Goal: Transaction & Acquisition: Download file/media

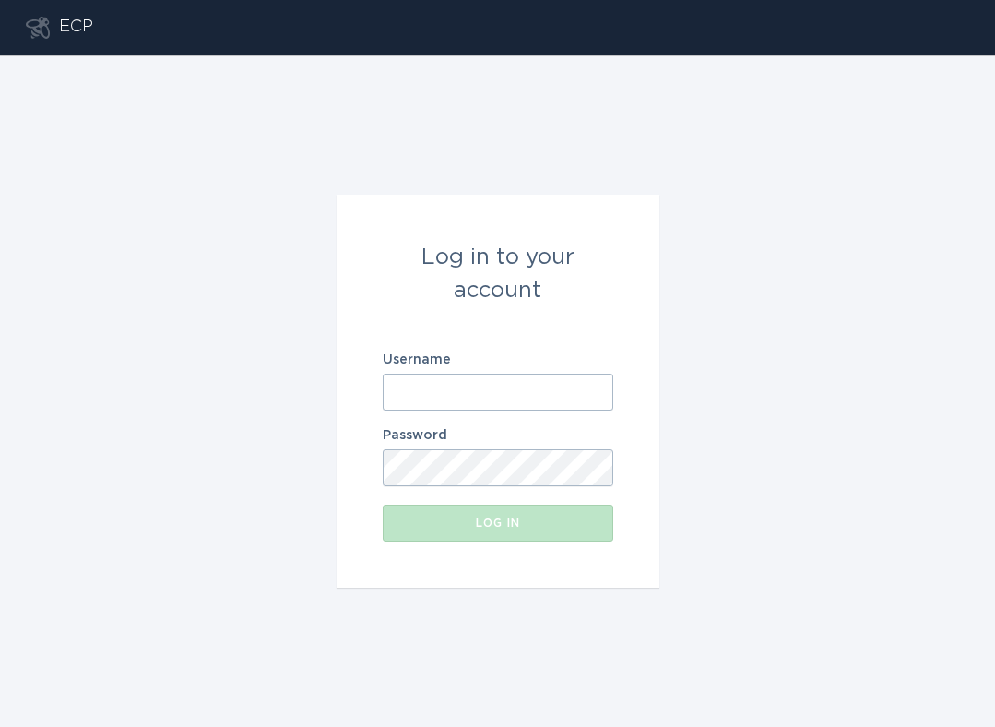
click at [481, 379] on input "Username" at bounding box center [498, 392] width 231 height 37
click at [462, 398] on input "Username" at bounding box center [498, 392] width 231 height 37
paste input "[EMAIL_ADDRESS][DOMAIN_NAME]"
type input "[EMAIL_ADDRESS][DOMAIN_NAME]"
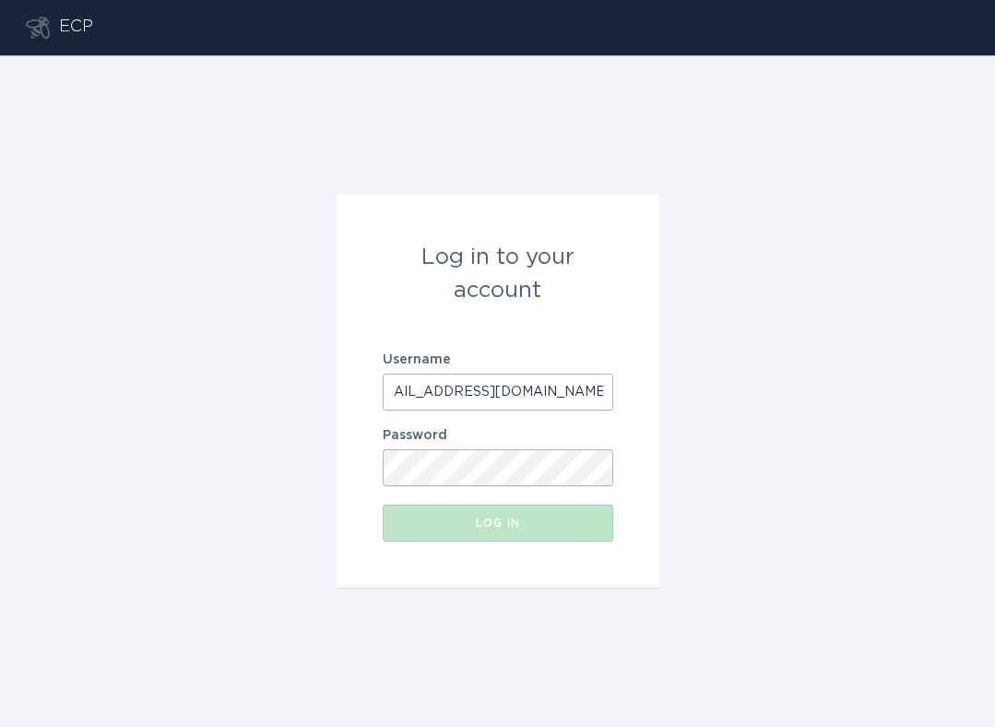
scroll to position [0, 0]
drag, startPoint x: 742, startPoint y: 547, endPoint x: 616, endPoint y: 524, distance: 127.5
click at [734, 545] on div "Log in to your account Username eversource-dispatch@energyhub.net Password Log …" at bounding box center [497, 390] width 995 height 671
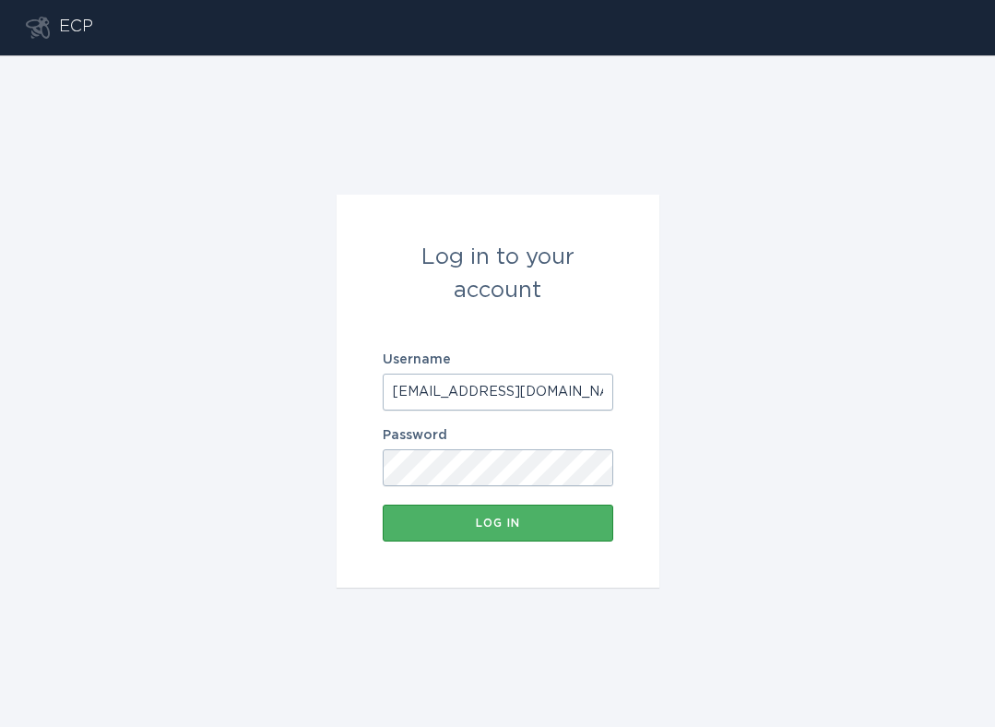
drag, startPoint x: 348, startPoint y: 505, endPoint x: 411, endPoint y: 518, distance: 64.9
click at [349, 505] on form "Log in to your account Username eversource-dispatch@energyhub.net Password Log …" at bounding box center [498, 391] width 323 height 393
click at [450, 526] on div "Log in" at bounding box center [498, 522] width 212 height 11
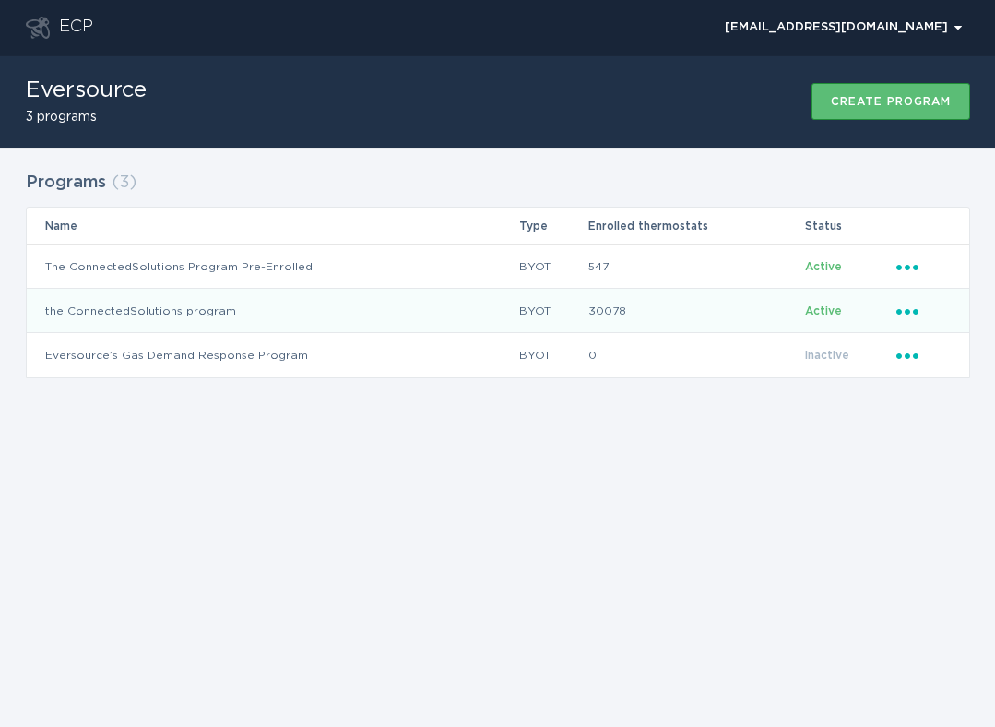
click at [919, 307] on icon "Ellipsis" at bounding box center [910, 309] width 26 height 16
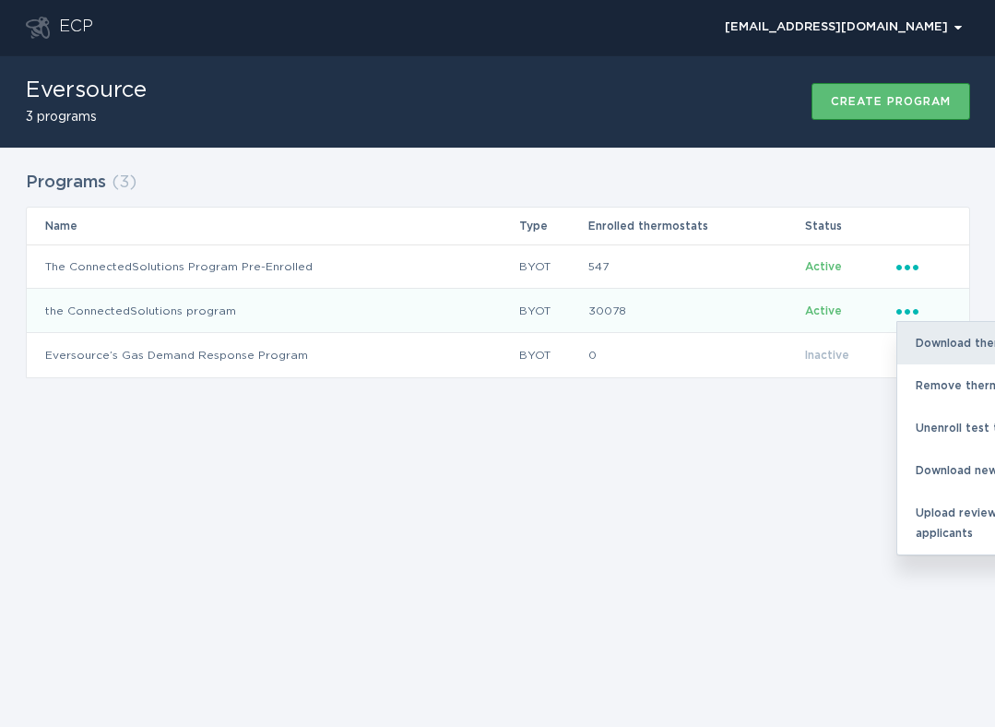
click at [932, 333] on div "Download thermostats list" at bounding box center [993, 343] width 192 height 42
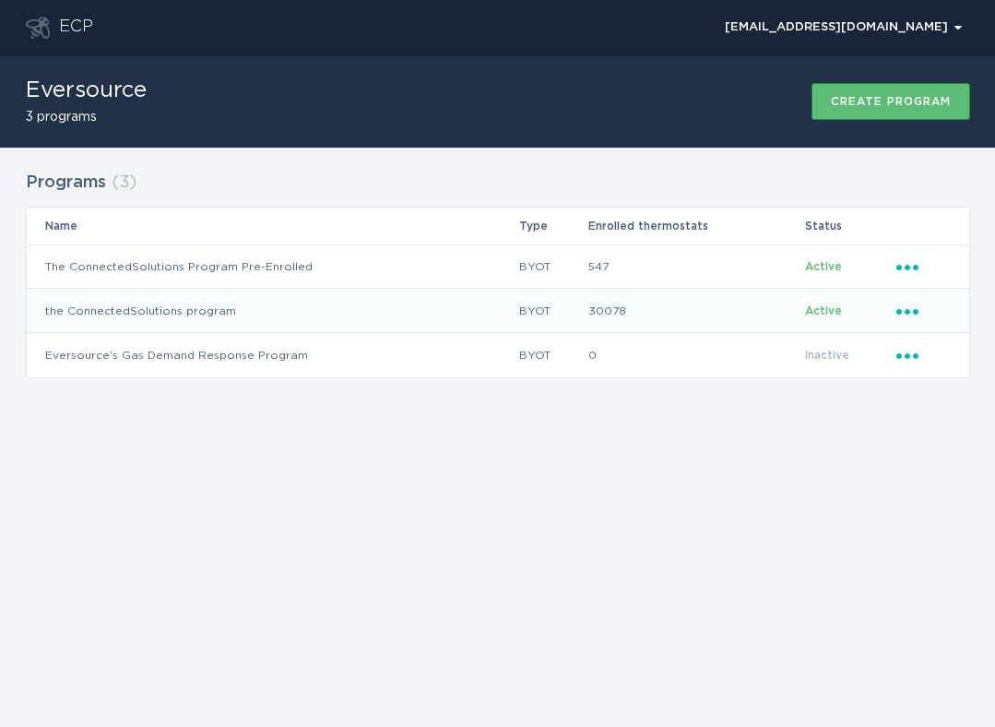
click at [896, 314] on tr "the ConnectedSolutions program BYOT 30078 Active Ellipsis" at bounding box center [498, 311] width 943 height 44
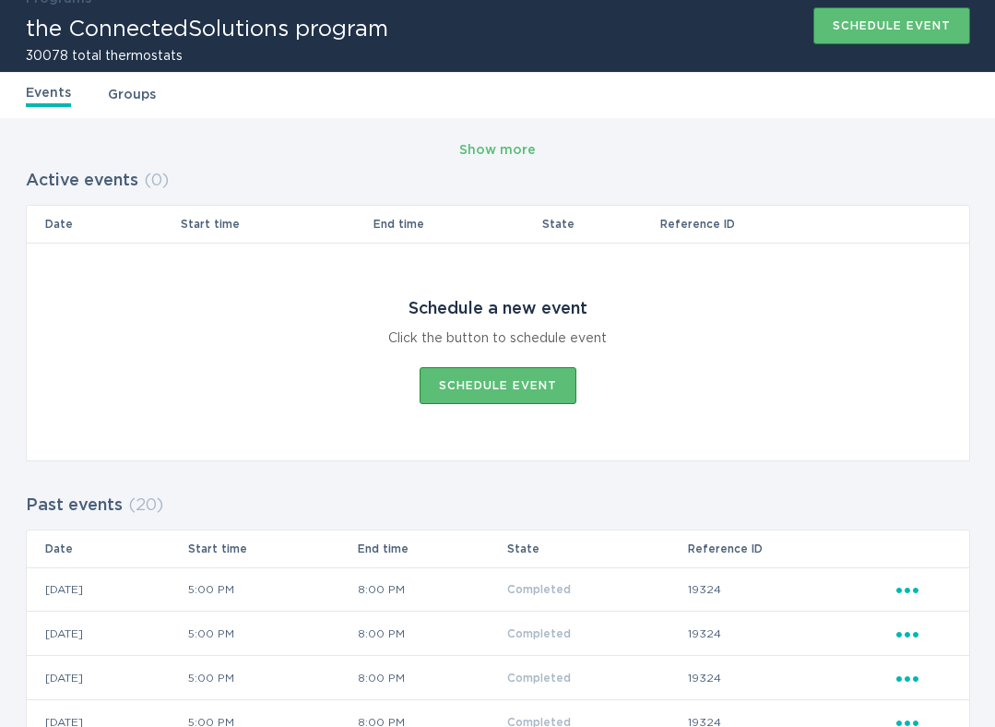
scroll to position [88, 0]
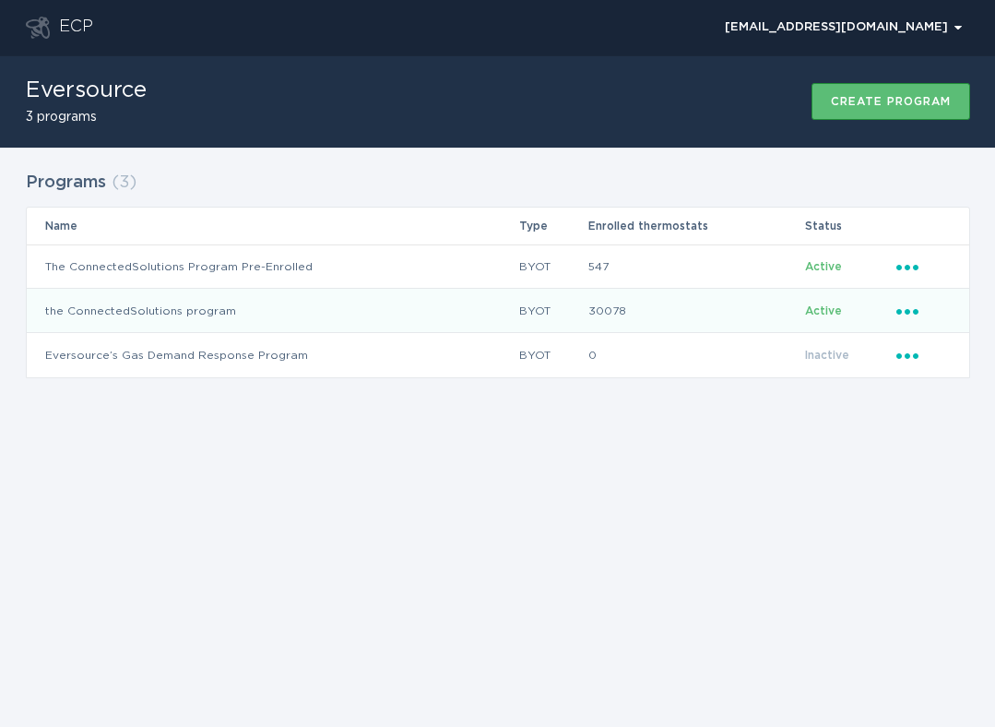
click at [913, 310] on icon "Popover menu" at bounding box center [908, 312] width 22 height 6
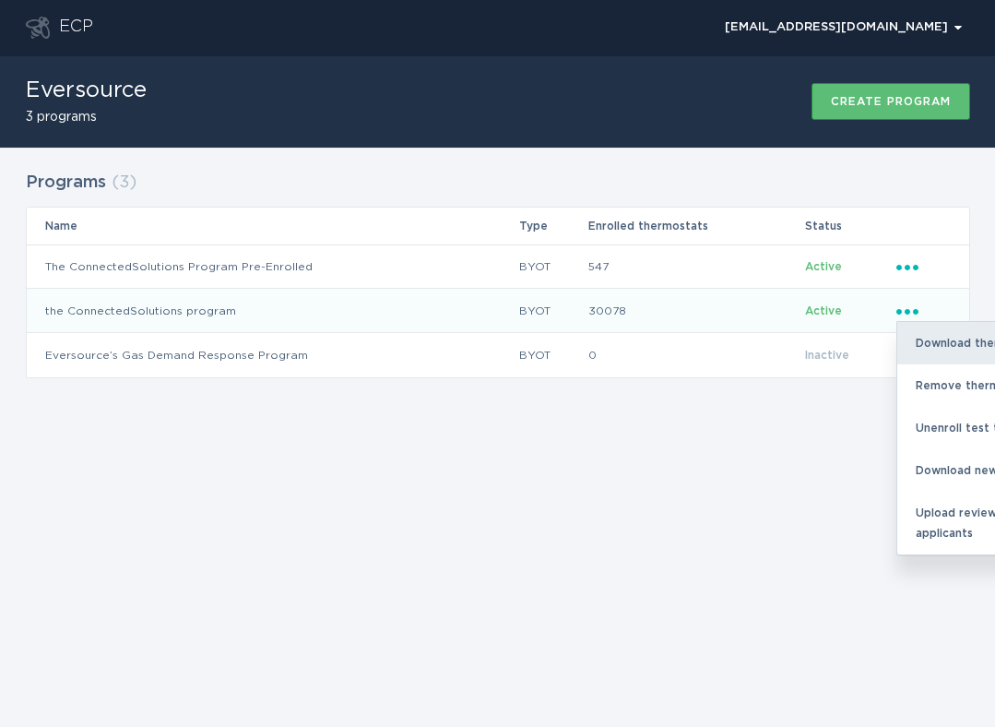
click at [955, 350] on div "Download thermostats list" at bounding box center [993, 343] width 192 height 42
click at [952, 342] on div "Download thermostats list" at bounding box center [993, 343] width 192 height 42
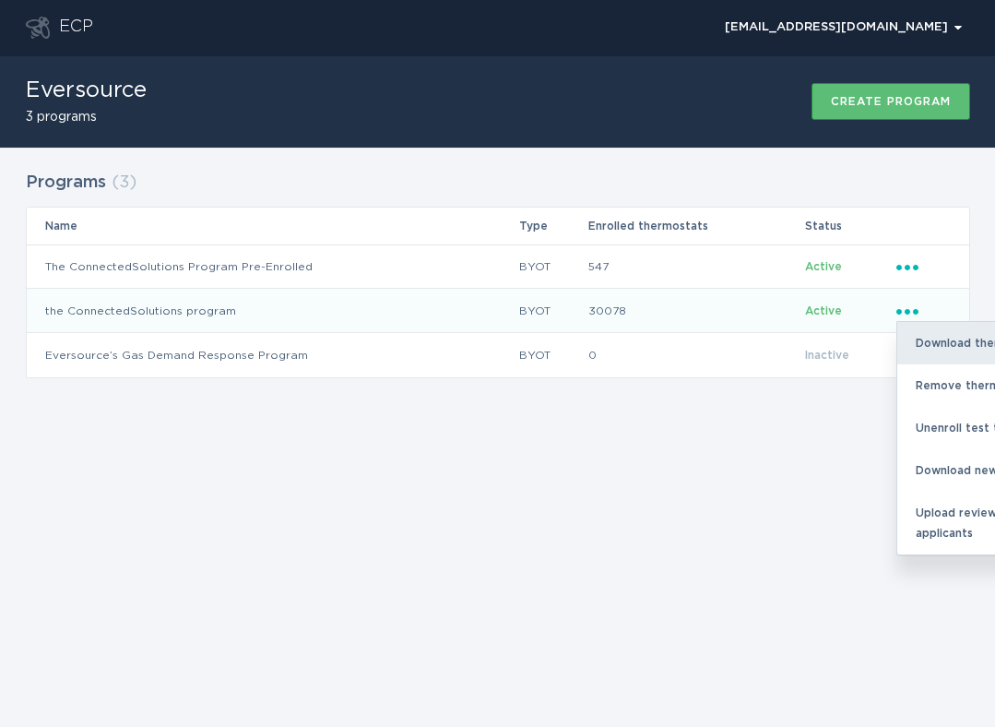
click at [934, 337] on div "Download thermostats list" at bounding box center [993, 343] width 192 height 42
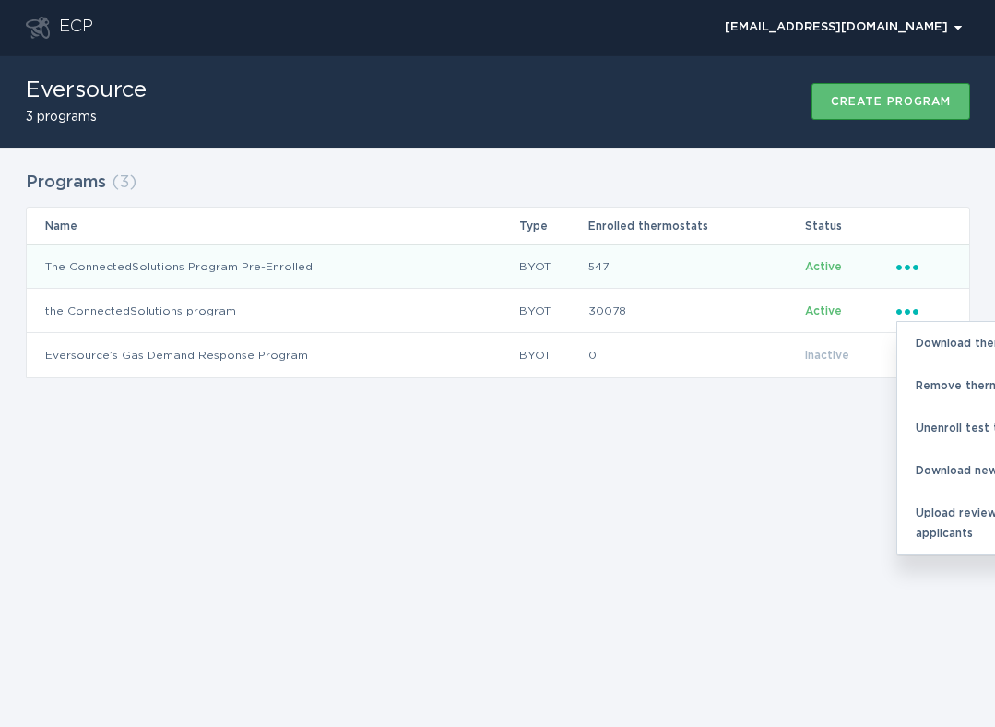
drag, startPoint x: 504, startPoint y: 83, endPoint x: 893, endPoint y: 281, distance: 436.8
click at [504, 83] on div "Eversource 3 programs Create program" at bounding box center [498, 101] width 944 height 92
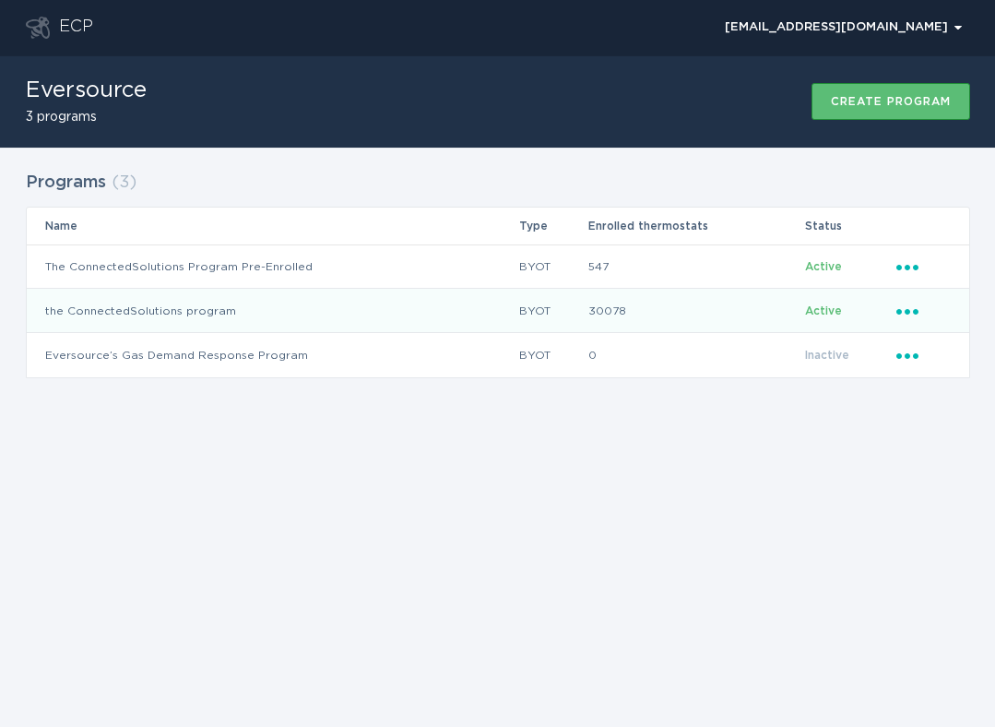
click at [907, 303] on icon "Ellipsis" at bounding box center [910, 309] width 26 height 16
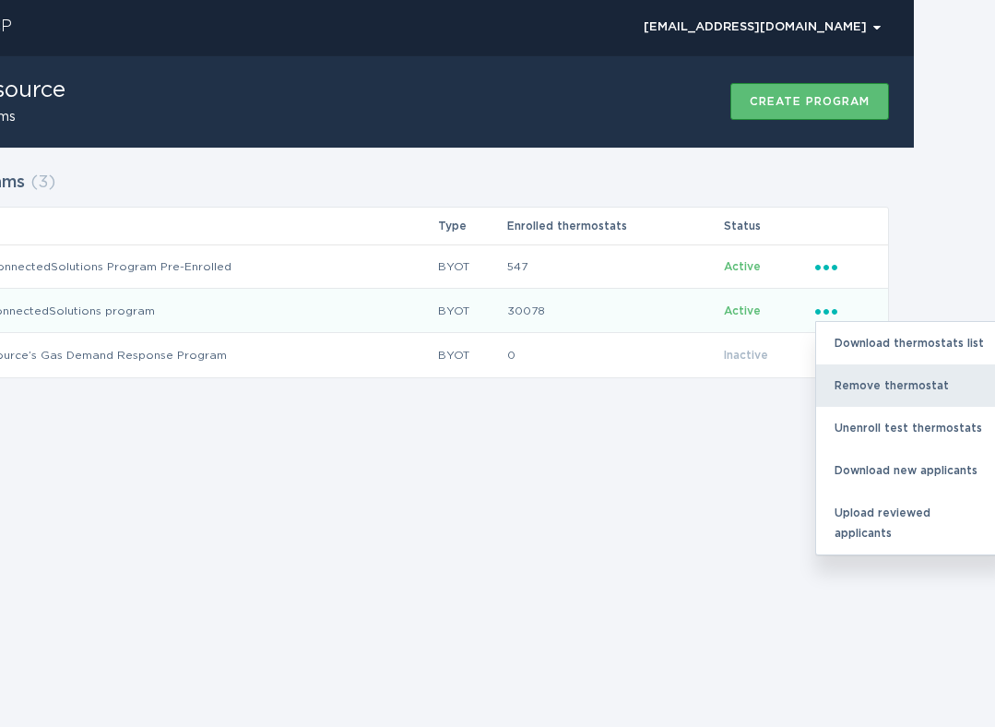
scroll to position [0, 95]
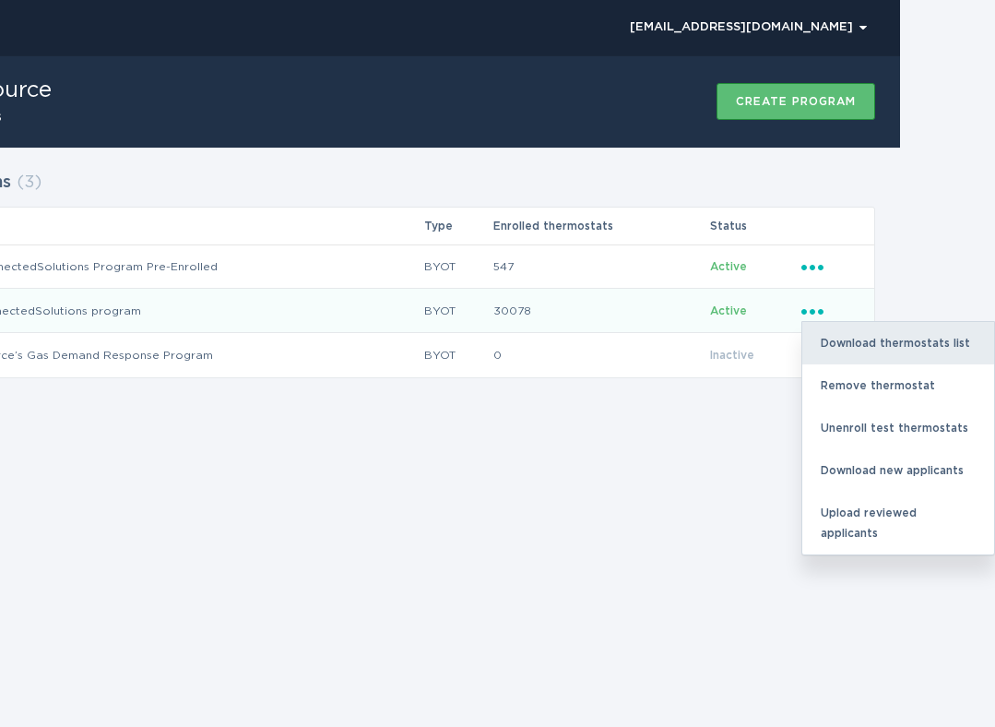
click at [921, 345] on div "Download thermostats list" at bounding box center [898, 343] width 192 height 42
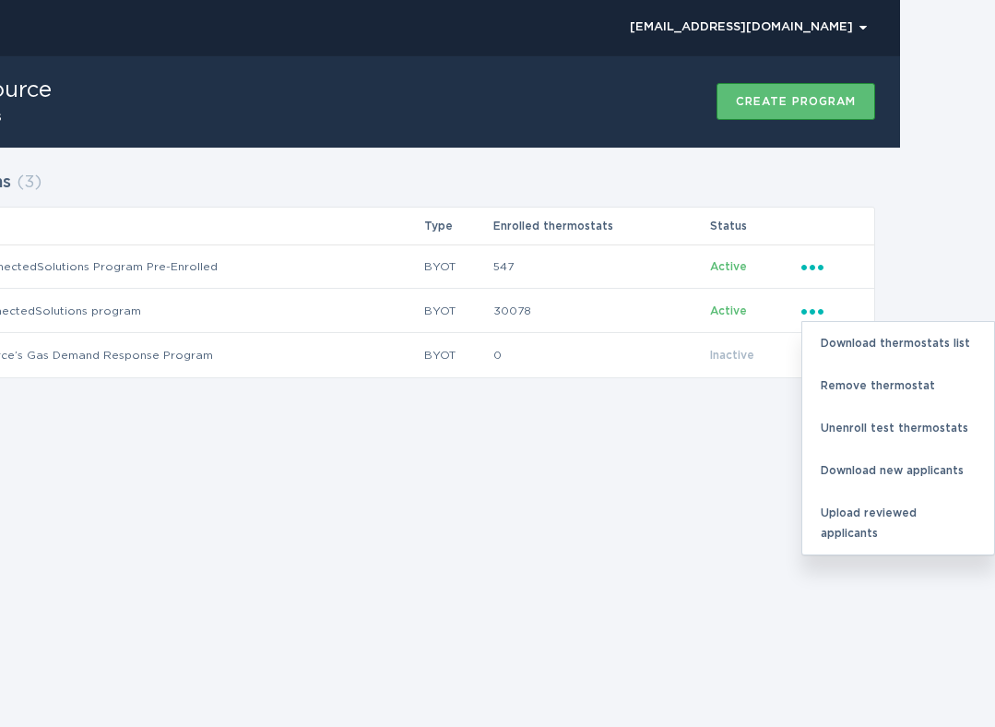
click at [900, 267] on html "ECP [EMAIL_ADDRESS][DOMAIN_NAME] Chevron Eversource 3 programs Create program P…" at bounding box center [402, 363] width 995 height 727
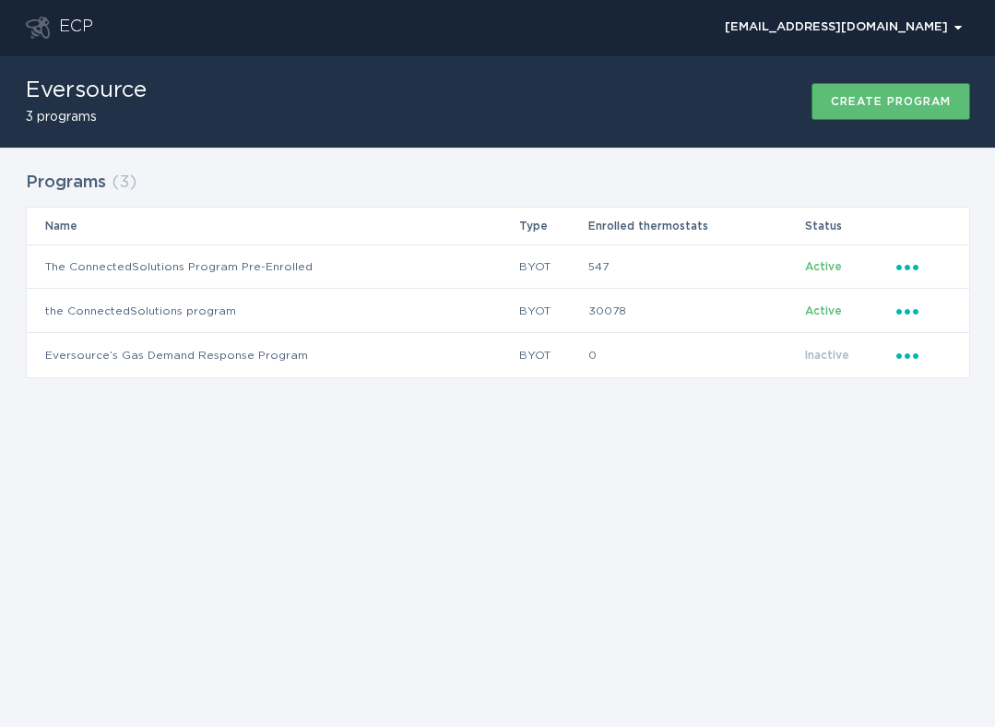
scroll to position [0, 0]
click at [473, 120] on div "Eversource 3 programs Create program" at bounding box center [498, 101] width 944 height 92
click at [844, 9] on div "[EMAIL_ADDRESS][DOMAIN_NAME] Chevron" at bounding box center [531, 27] width 877 height 55
click at [842, 14] on button "[EMAIL_ADDRESS][DOMAIN_NAME] Chevron" at bounding box center [844, 28] width 254 height 28
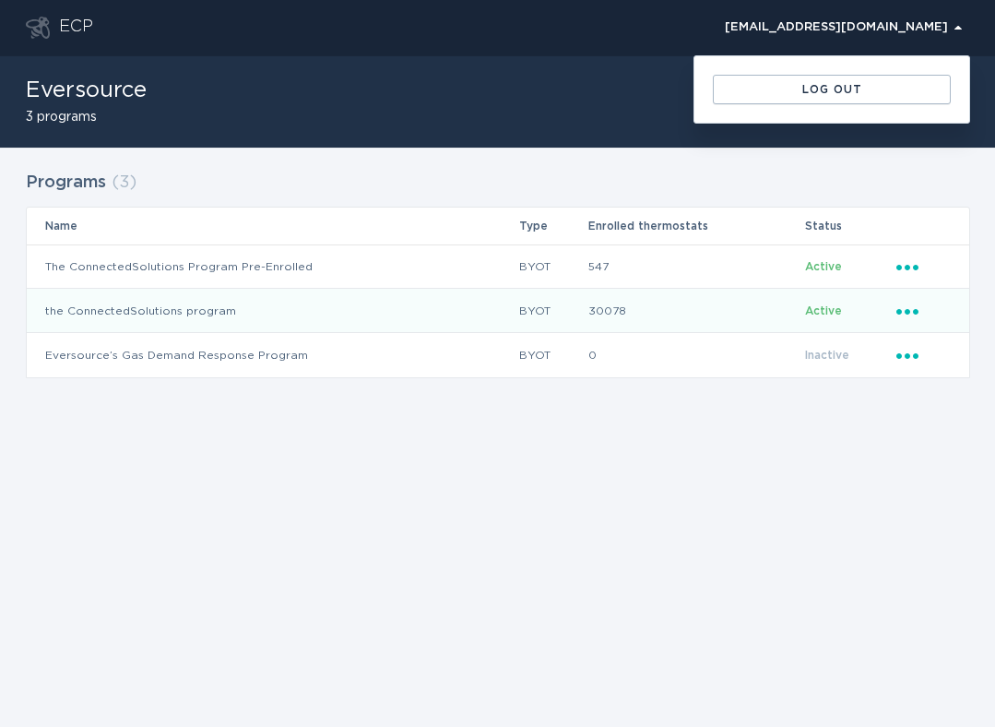
click at [909, 303] on icon "Ellipsis" at bounding box center [910, 309] width 26 height 16
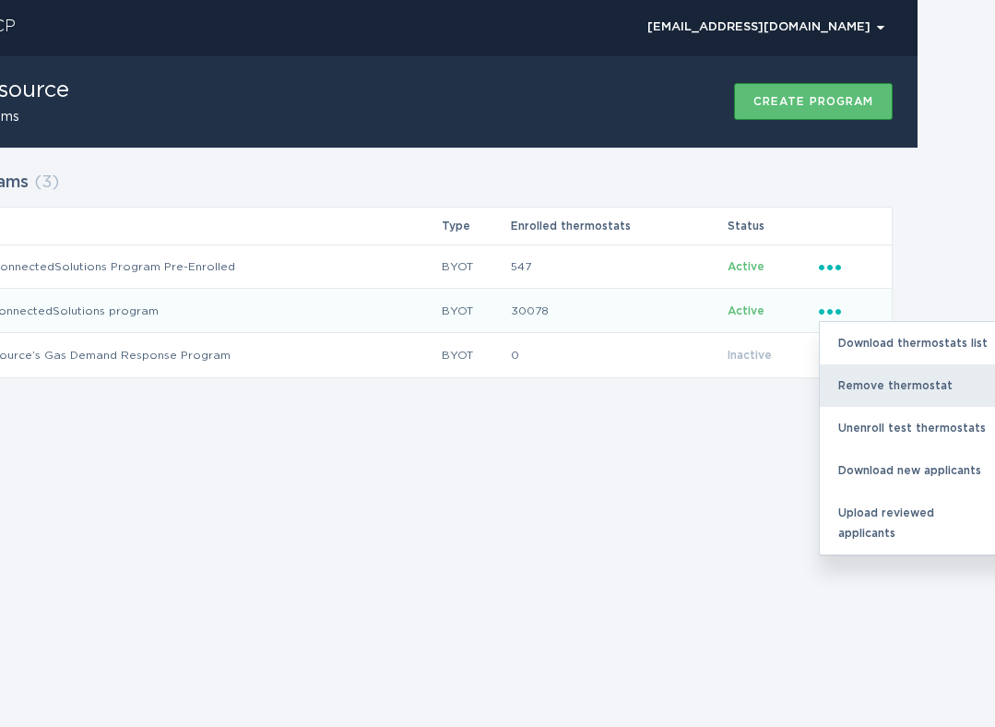
scroll to position [0, 95]
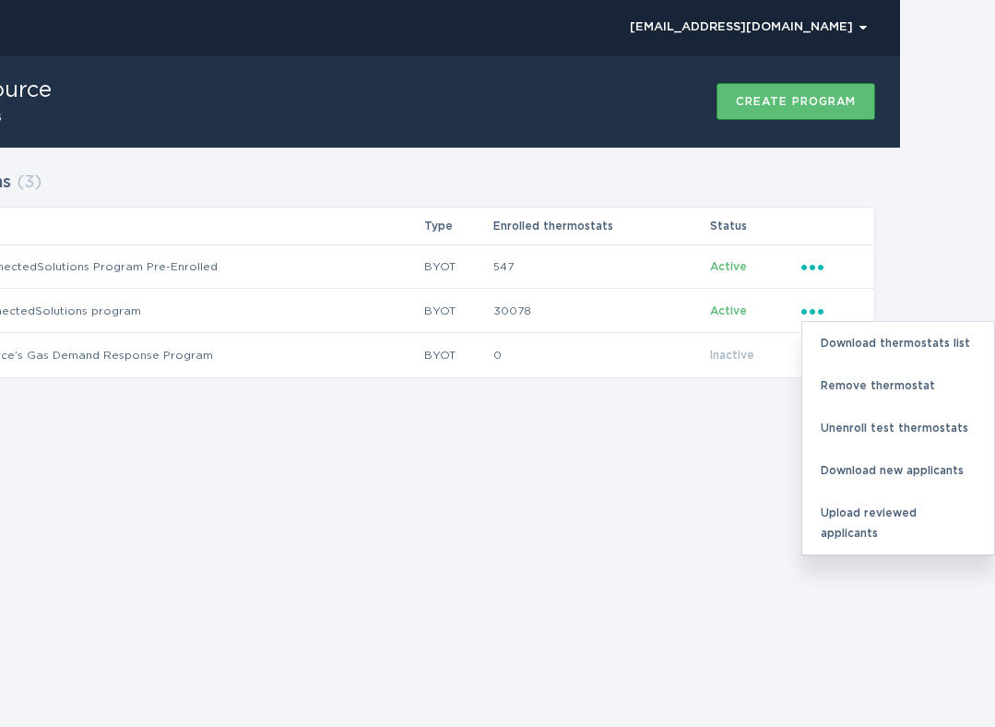
click at [672, 477] on div "ECP [EMAIL_ADDRESS][DOMAIN_NAME] Chevron Eversource 3 programs Create program P…" at bounding box center [402, 363] width 995 height 727
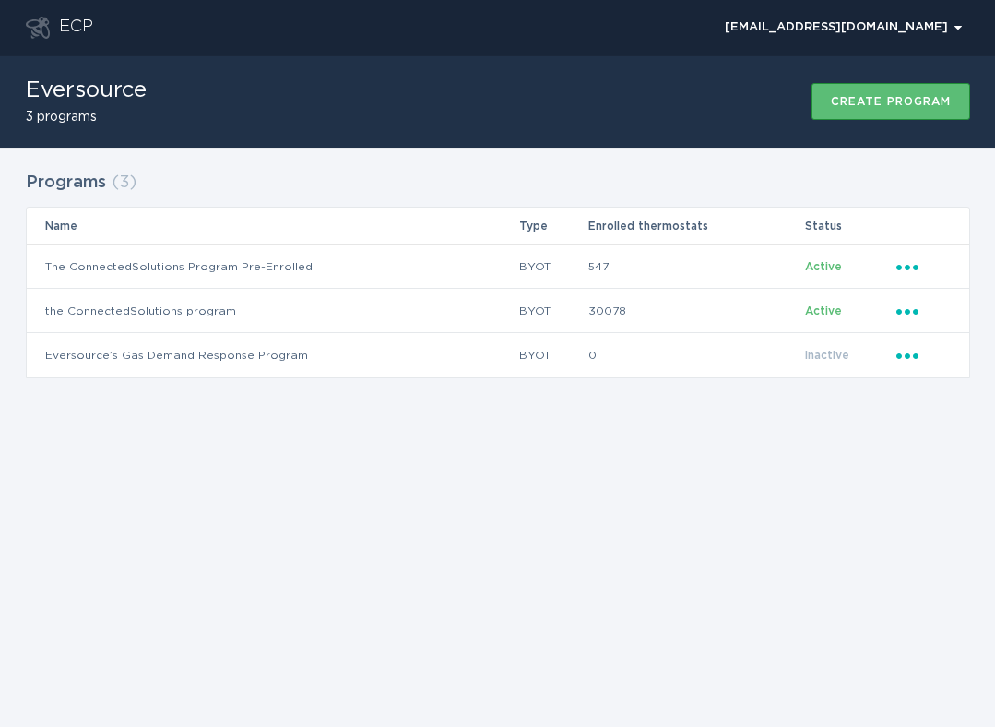
scroll to position [0, 0]
